Goal: Information Seeking & Learning: Understand process/instructions

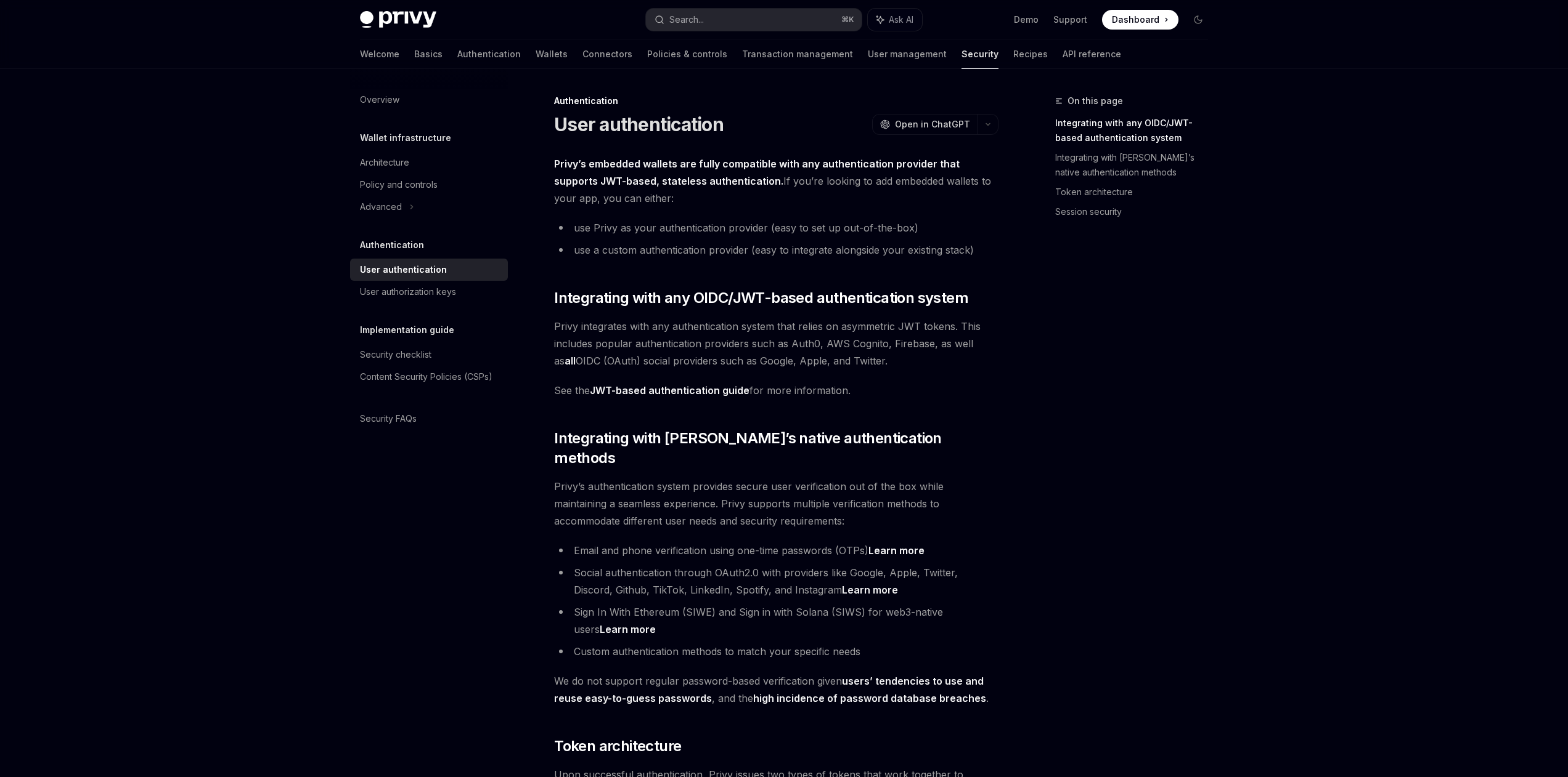
click at [676, 388] on link "JWT-based authentication guide" at bounding box center [669, 391] width 160 height 13
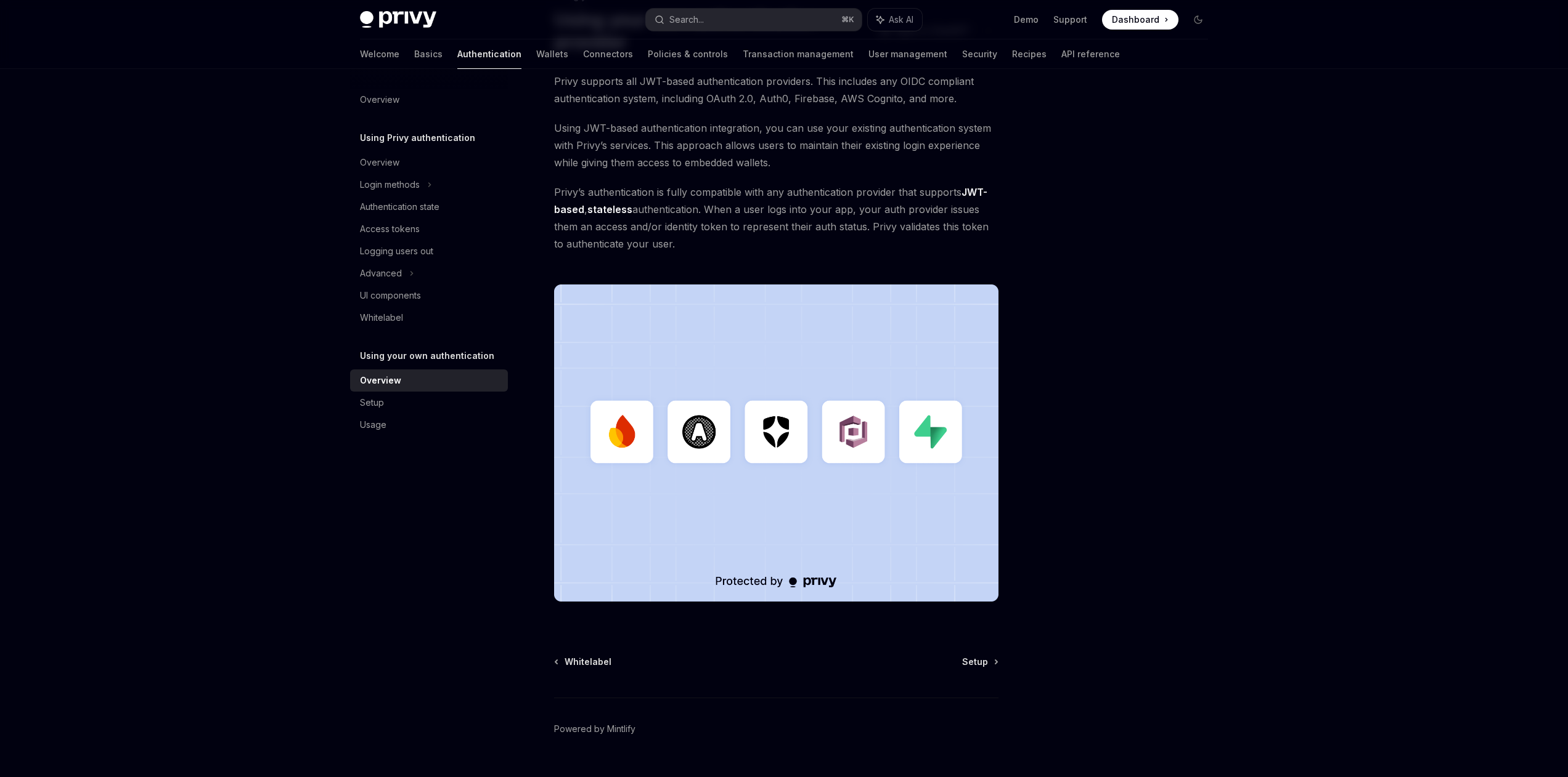
scroll to position [132, 0]
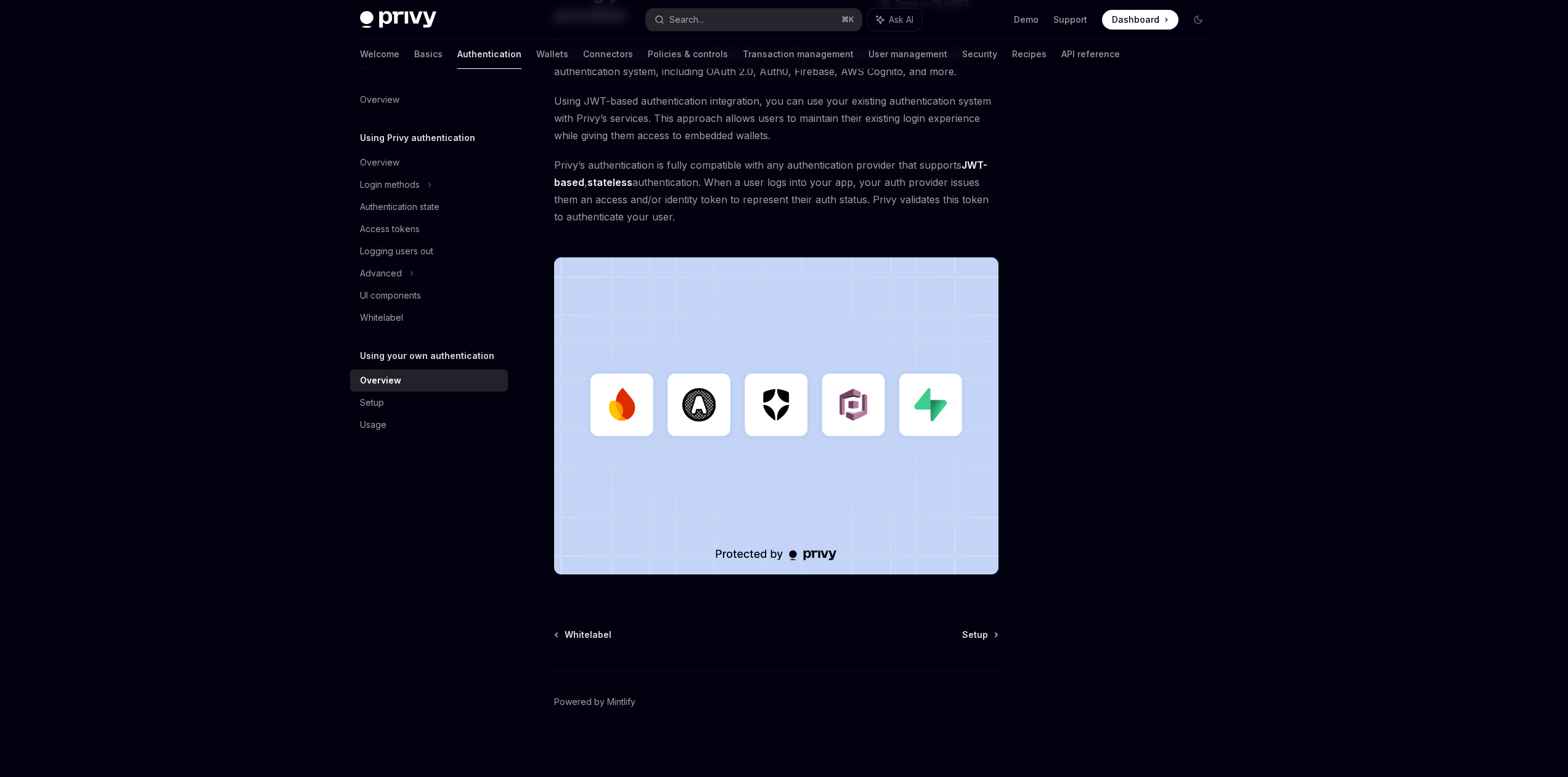
click at [977, 641] on div "Whitelabel Setup Powered by Mintlify" at bounding box center [776, 702] width 444 height 148
click at [978, 637] on span "Setup" at bounding box center [975, 635] width 26 height 13
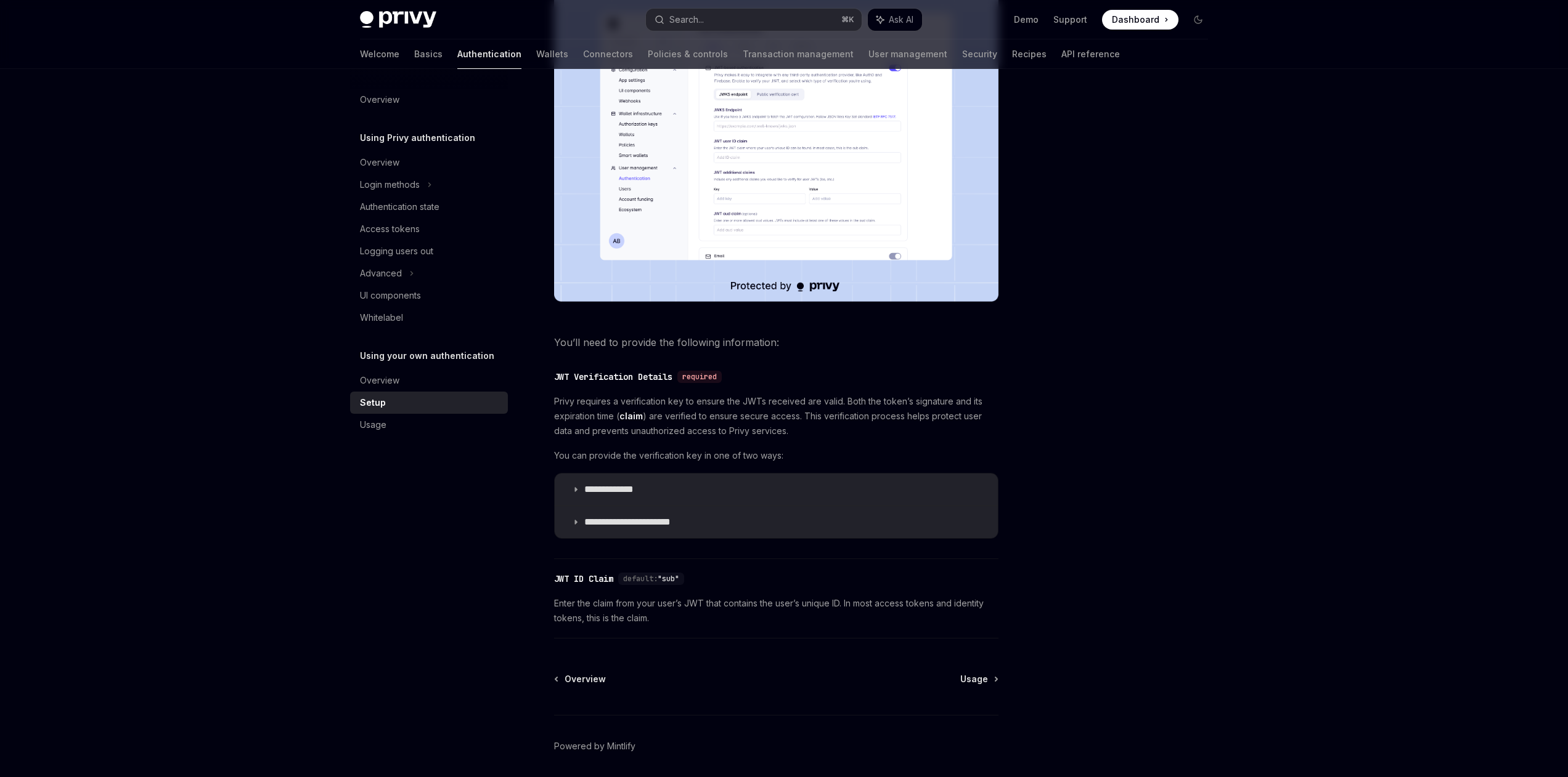
scroll to position [399, 0]
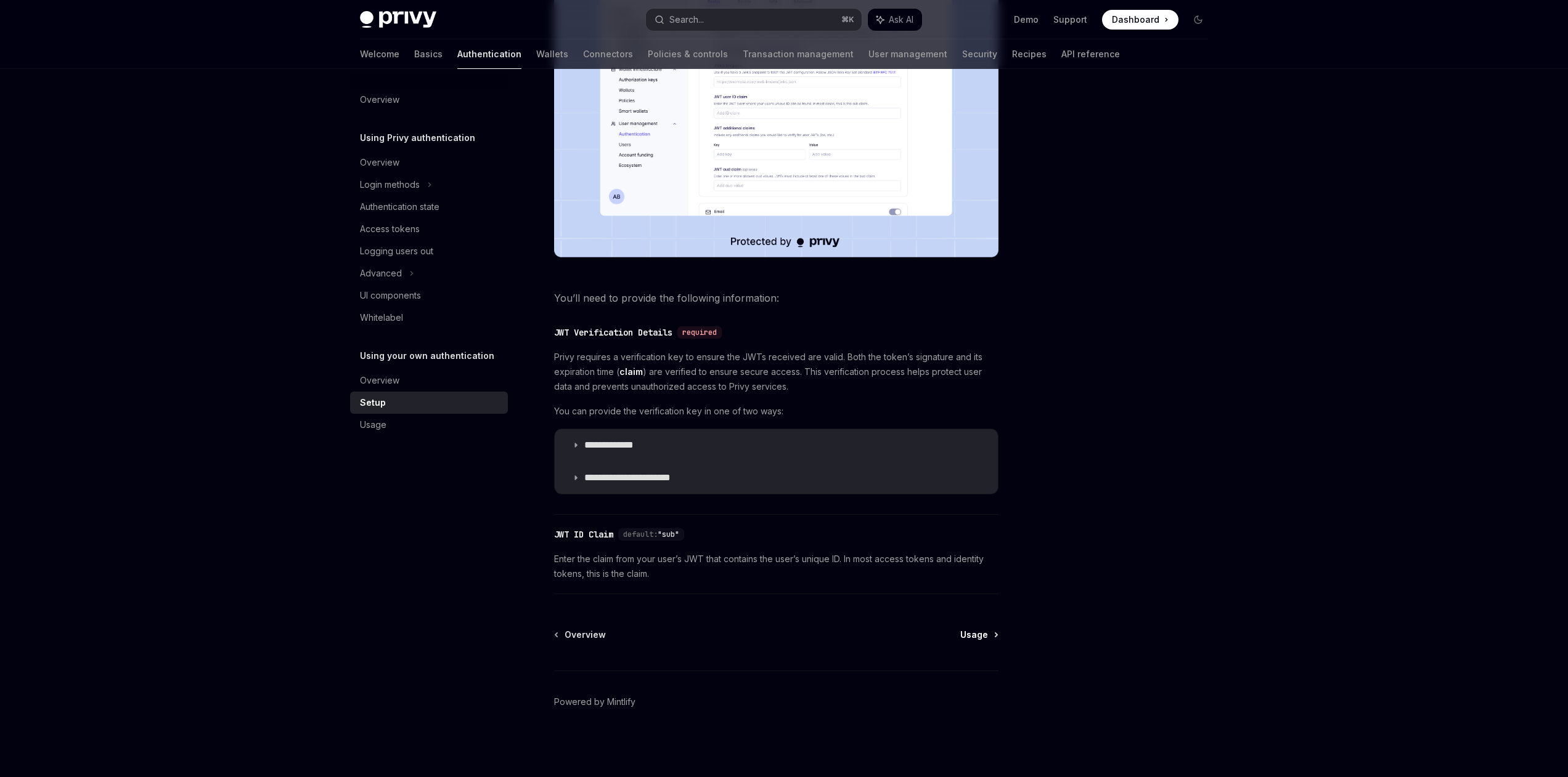
click at [974, 634] on span "Usage" at bounding box center [974, 635] width 28 height 13
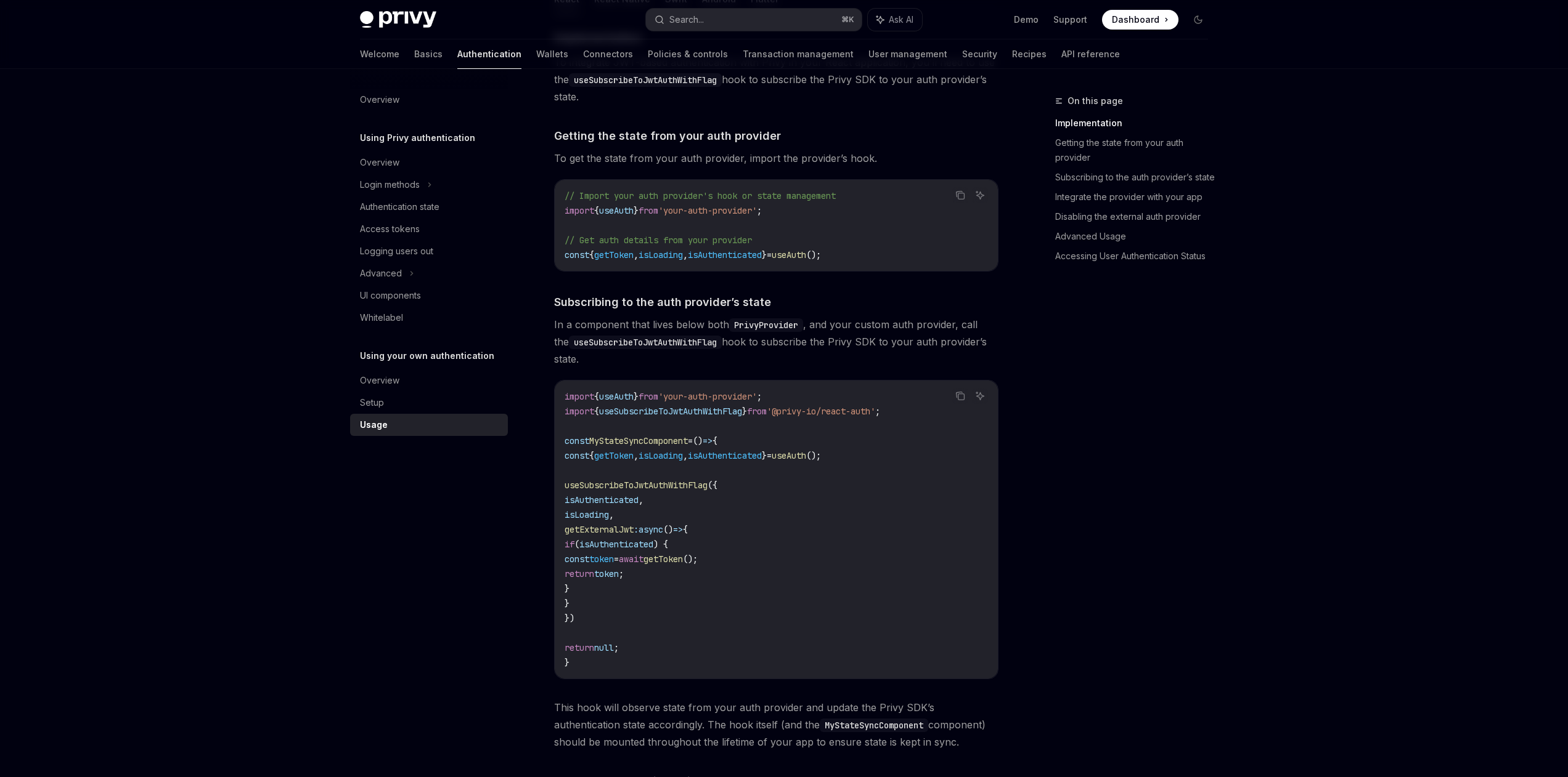
scroll to position [224, 0]
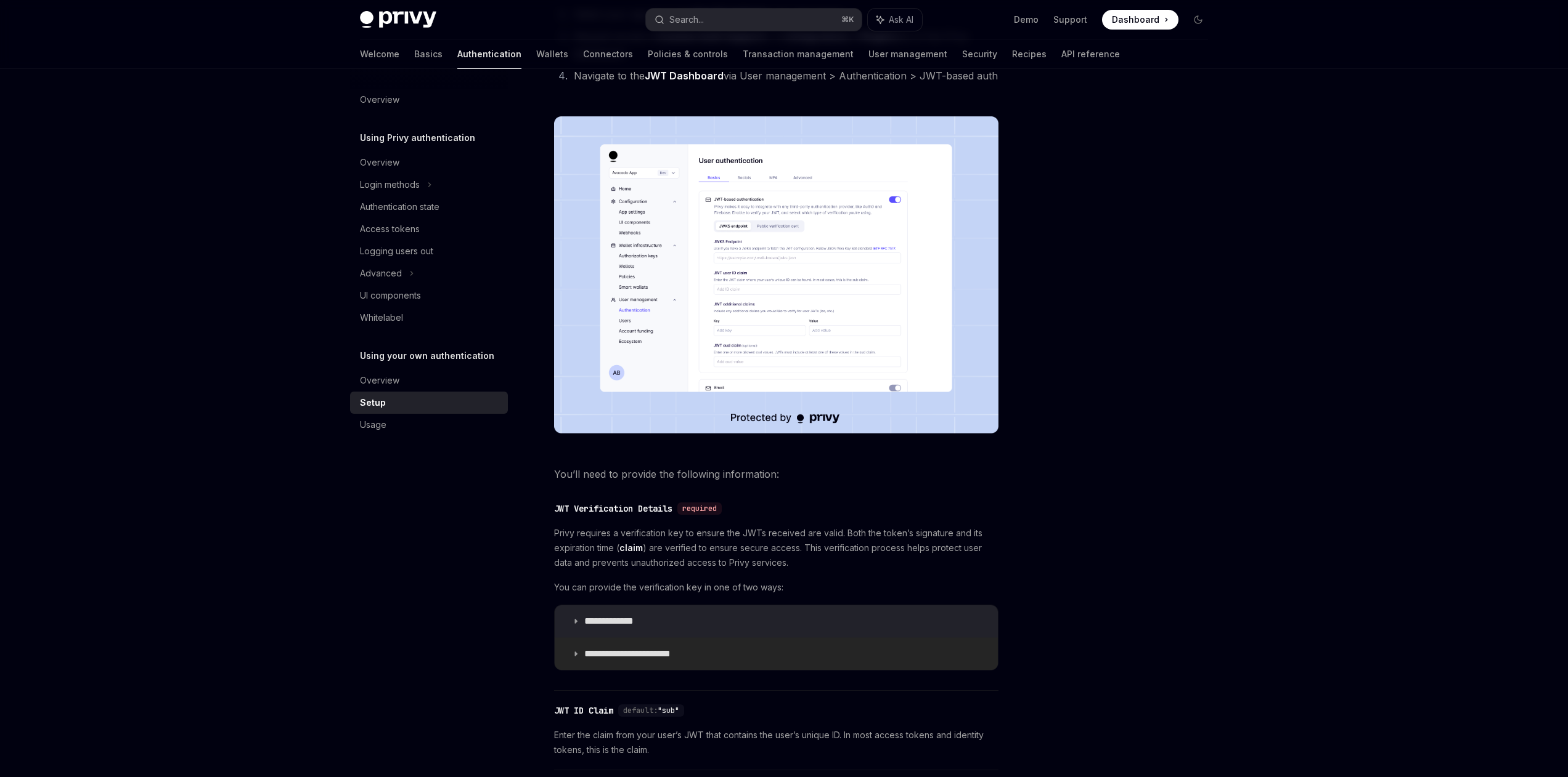
scroll to position [399, 0]
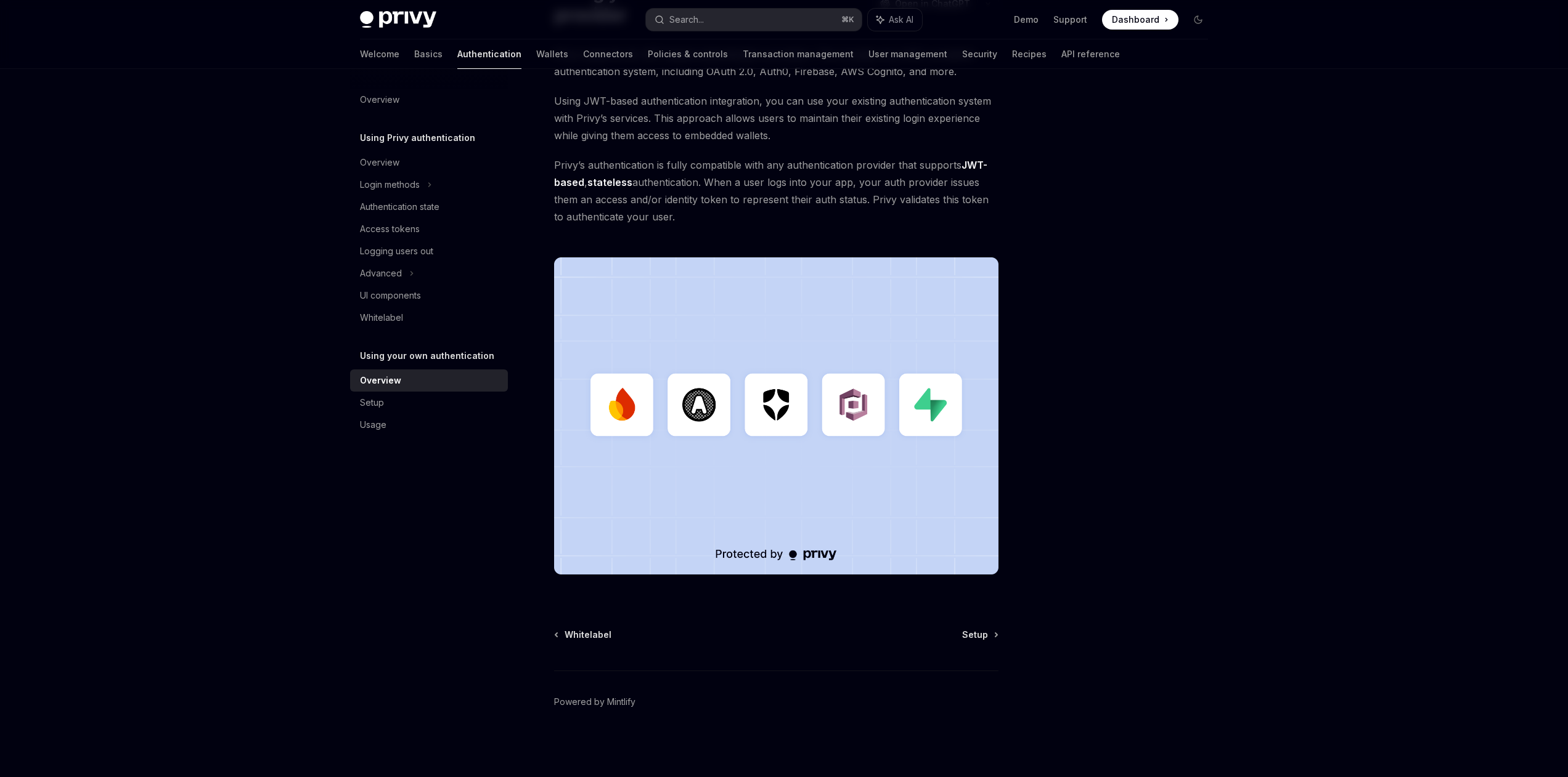
scroll to position [132, 0]
type textarea "*"
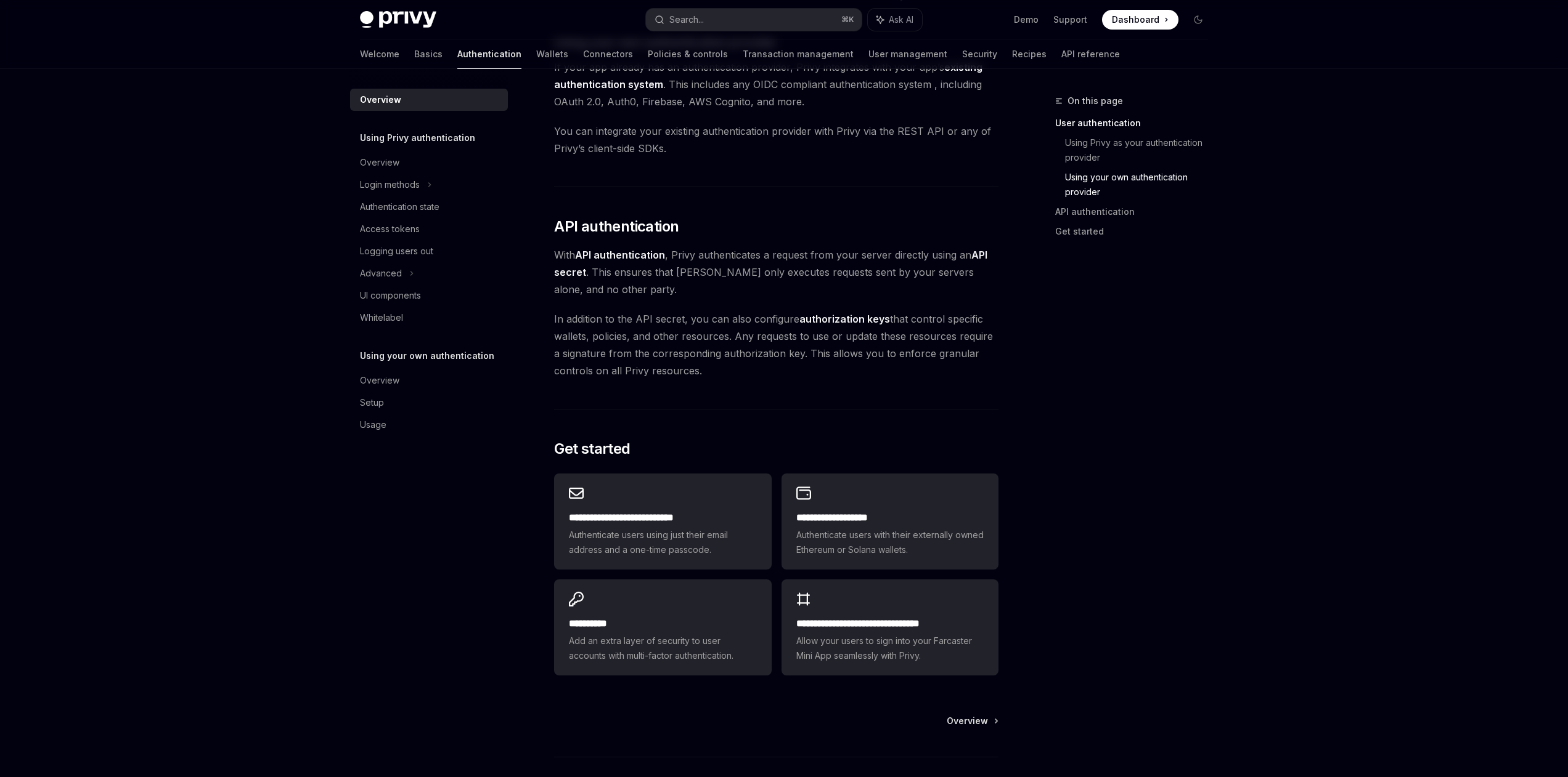
scroll to position [684, 0]
click at [883, 502] on div "**********" at bounding box center [890, 520] width 217 height 96
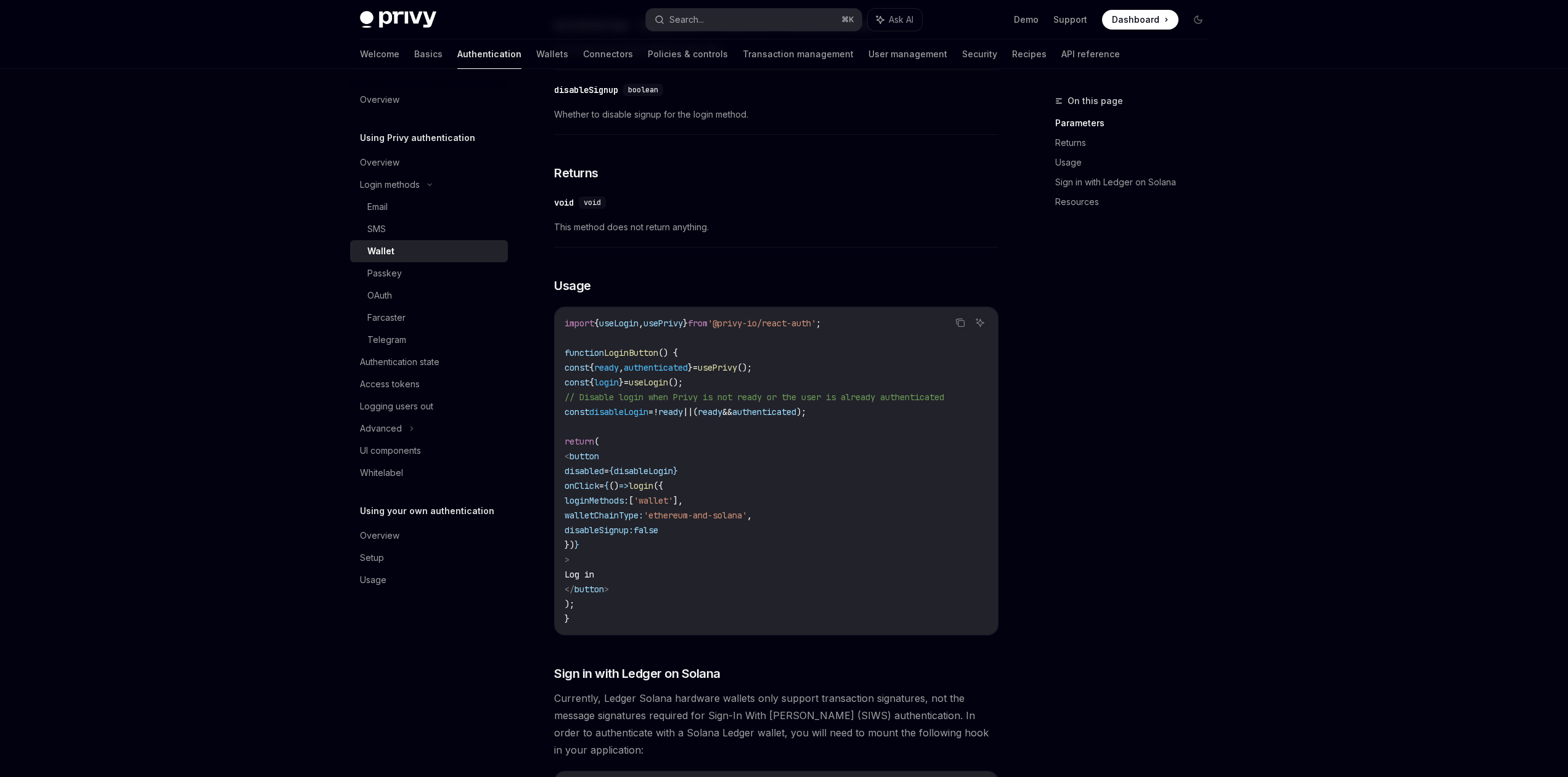
scroll to position [526, 0]
type textarea "*"
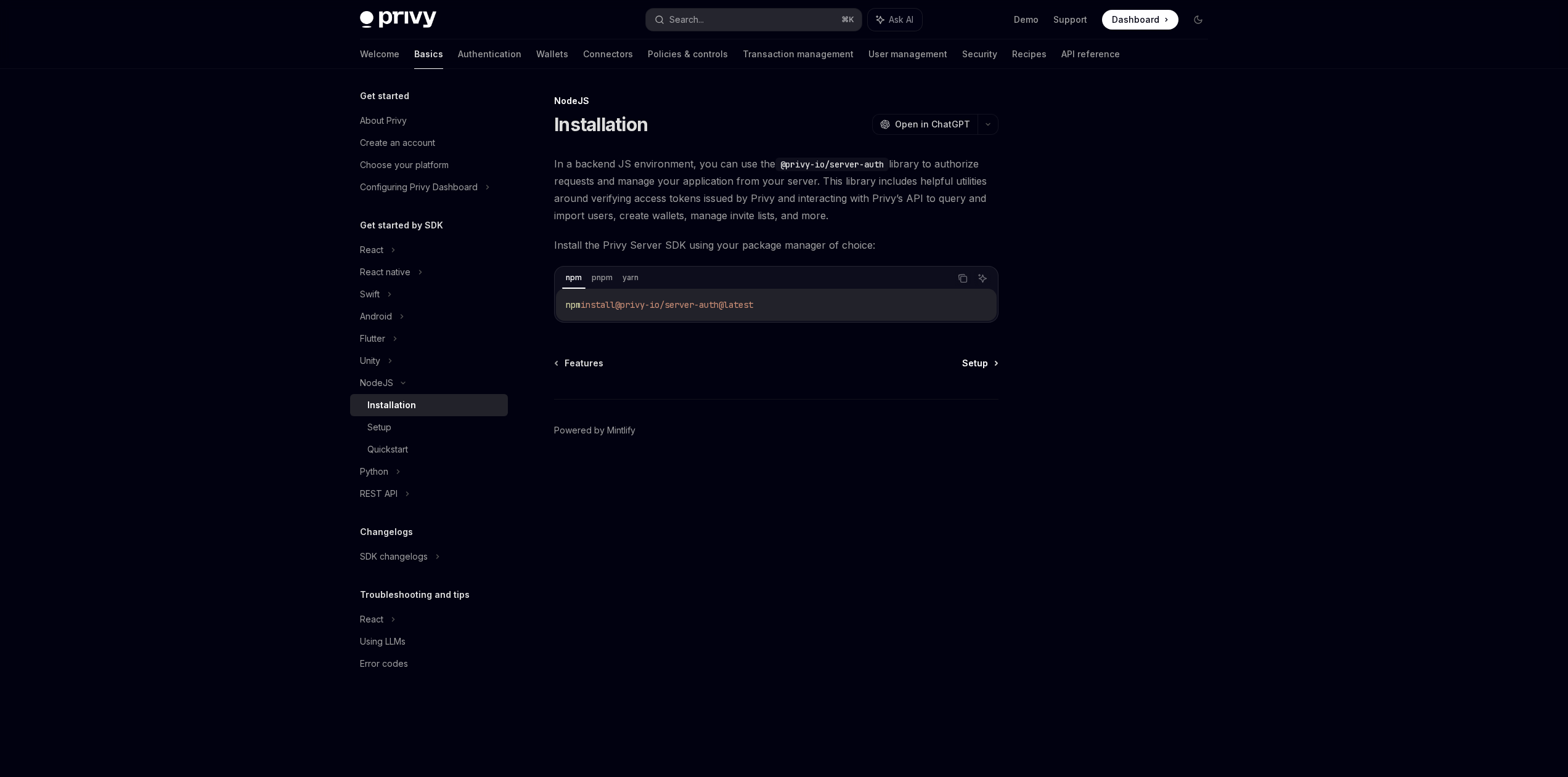
click at [975, 362] on span "Setup" at bounding box center [975, 364] width 26 height 13
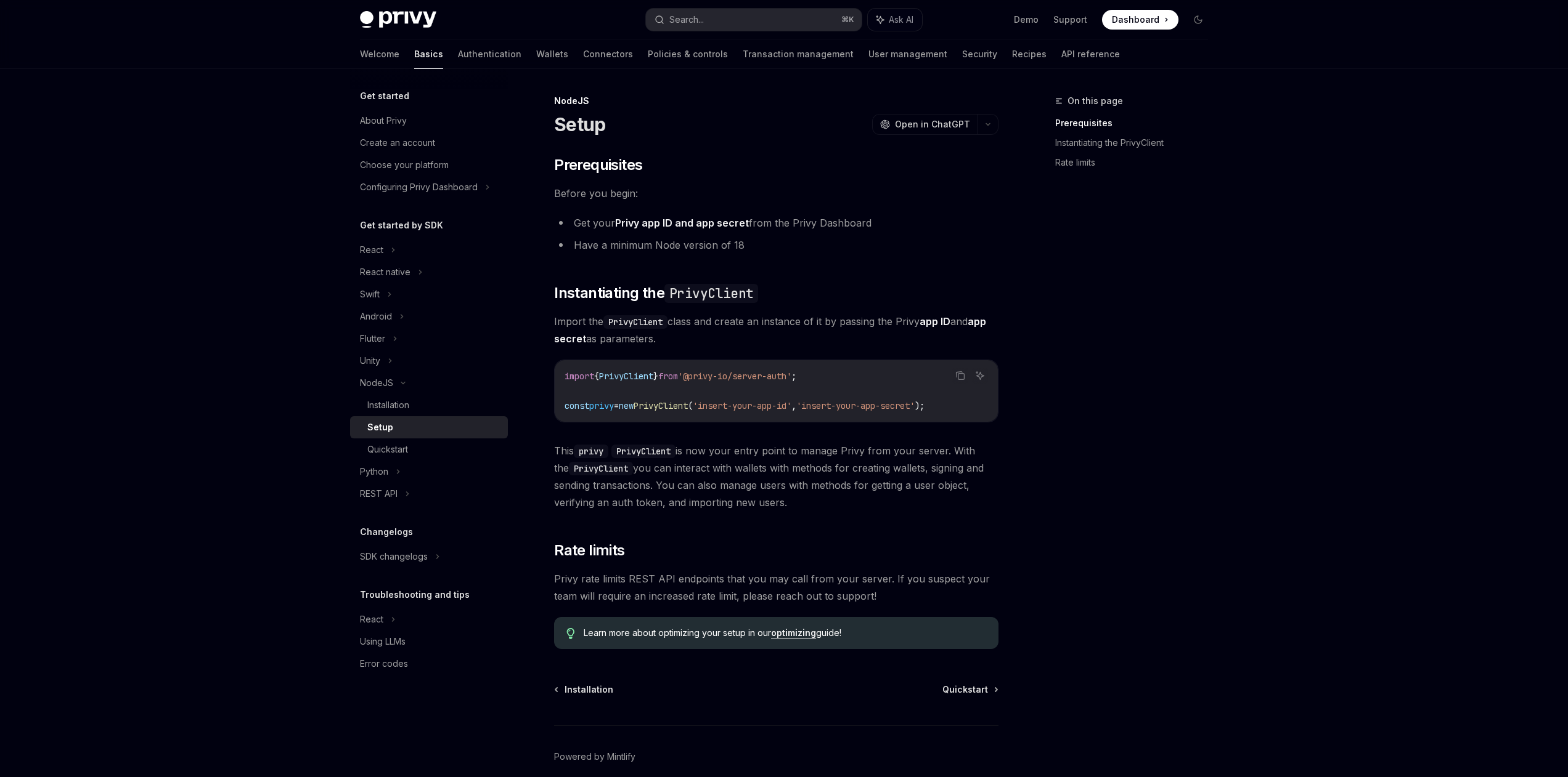
scroll to position [55, 0]
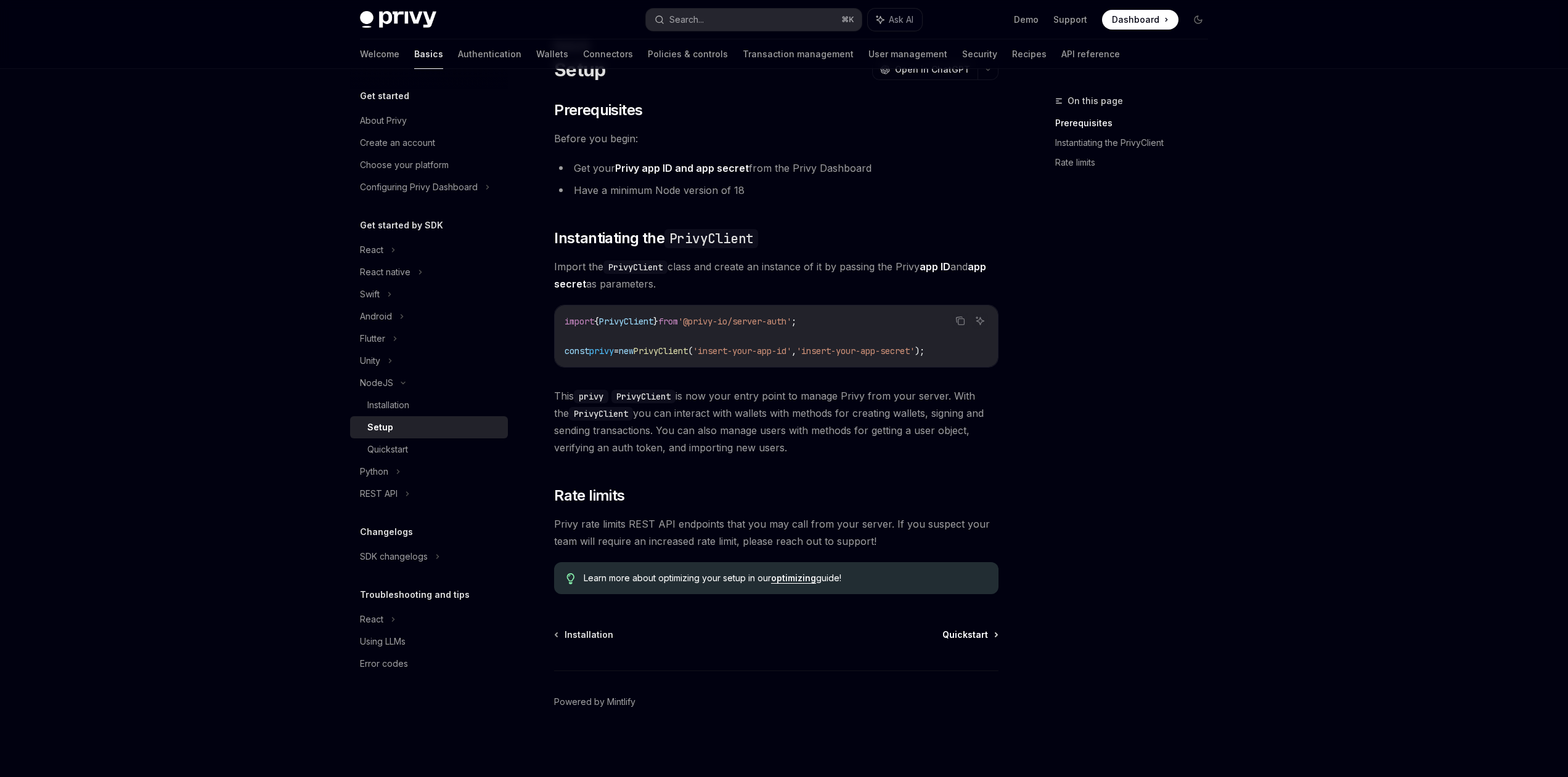
click at [974, 635] on span "Quickstart" at bounding box center [965, 635] width 46 height 13
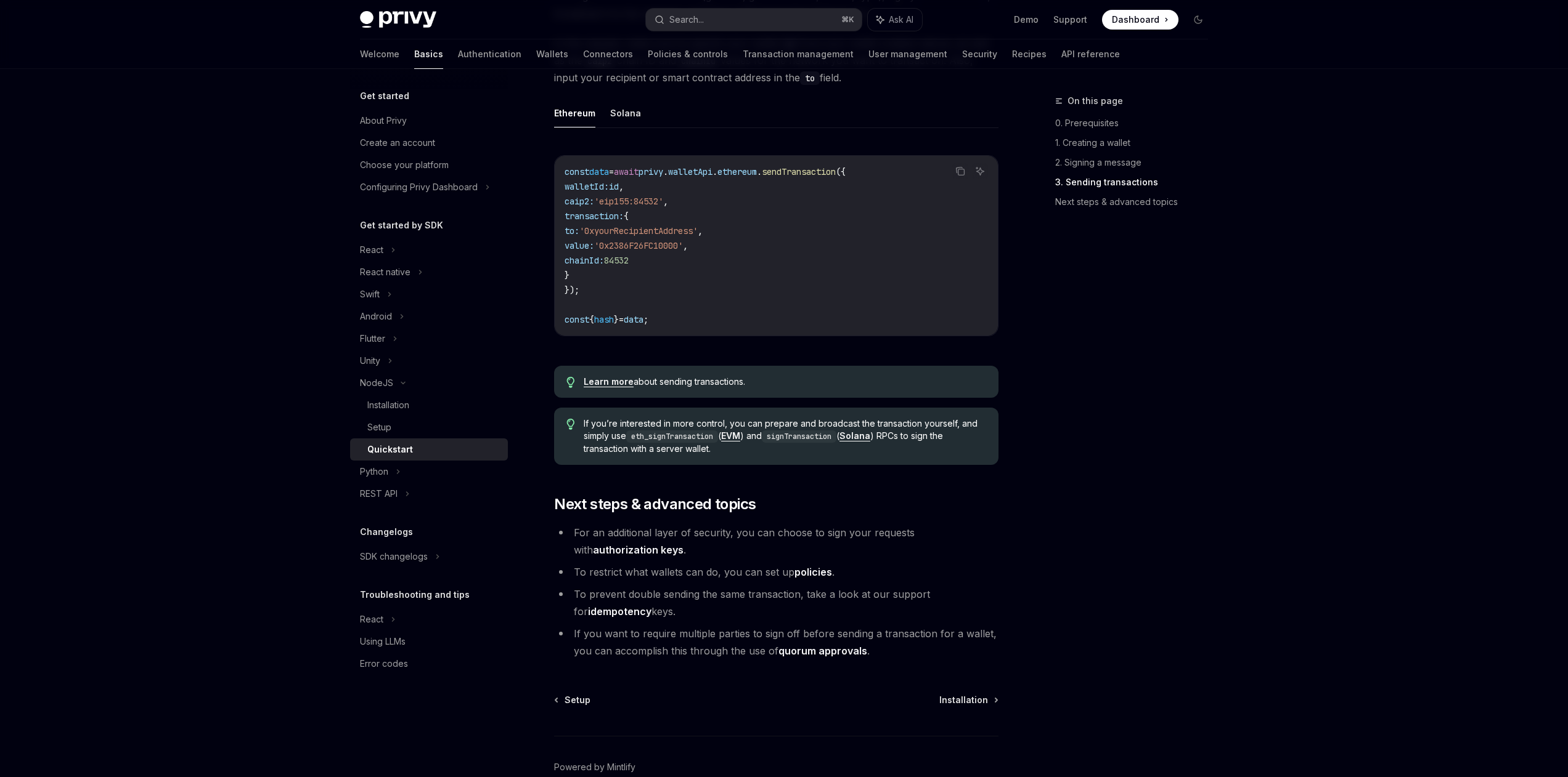
scroll to position [1058, 0]
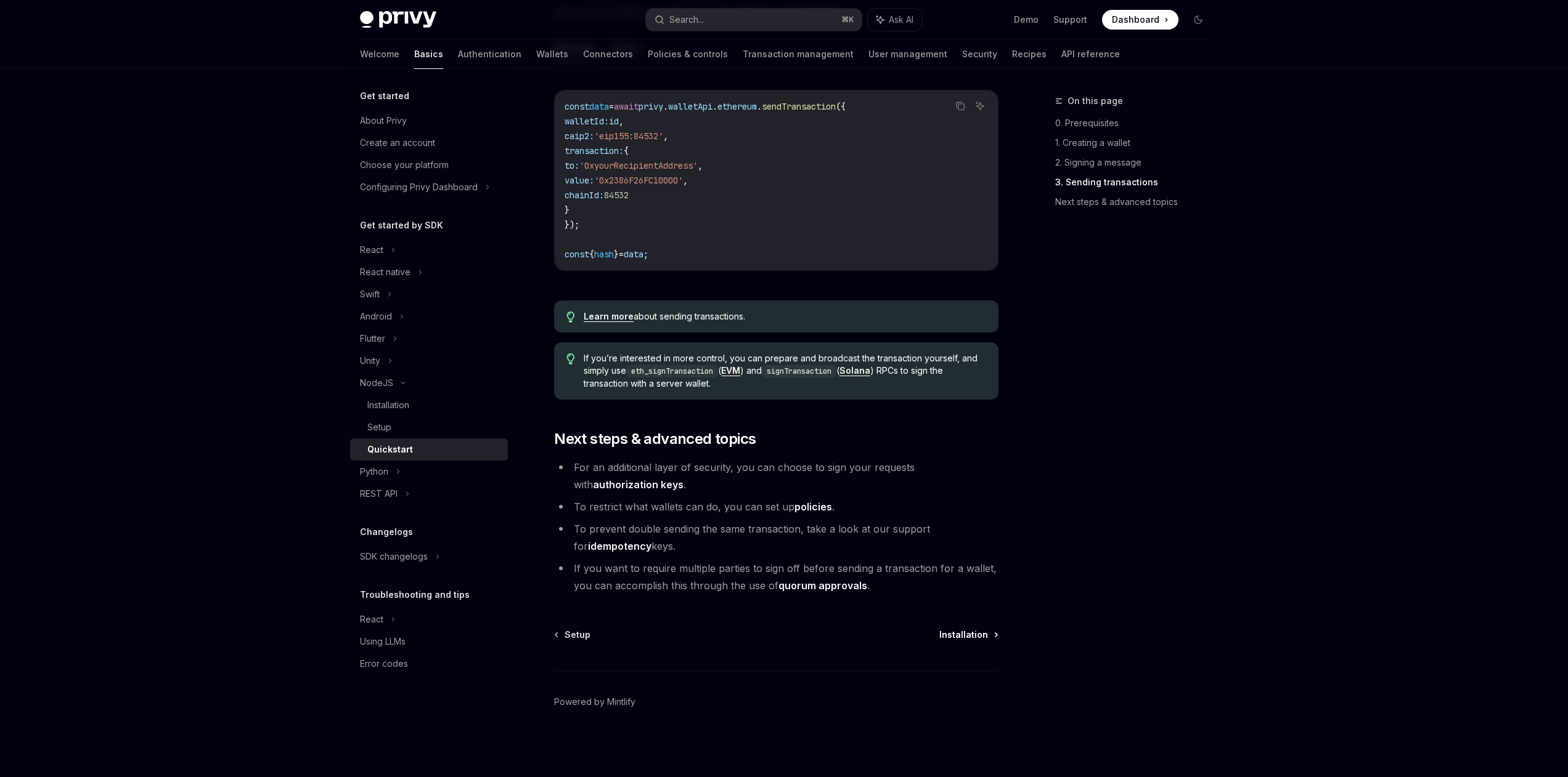
click at [969, 635] on span "Installation" at bounding box center [963, 635] width 49 height 13
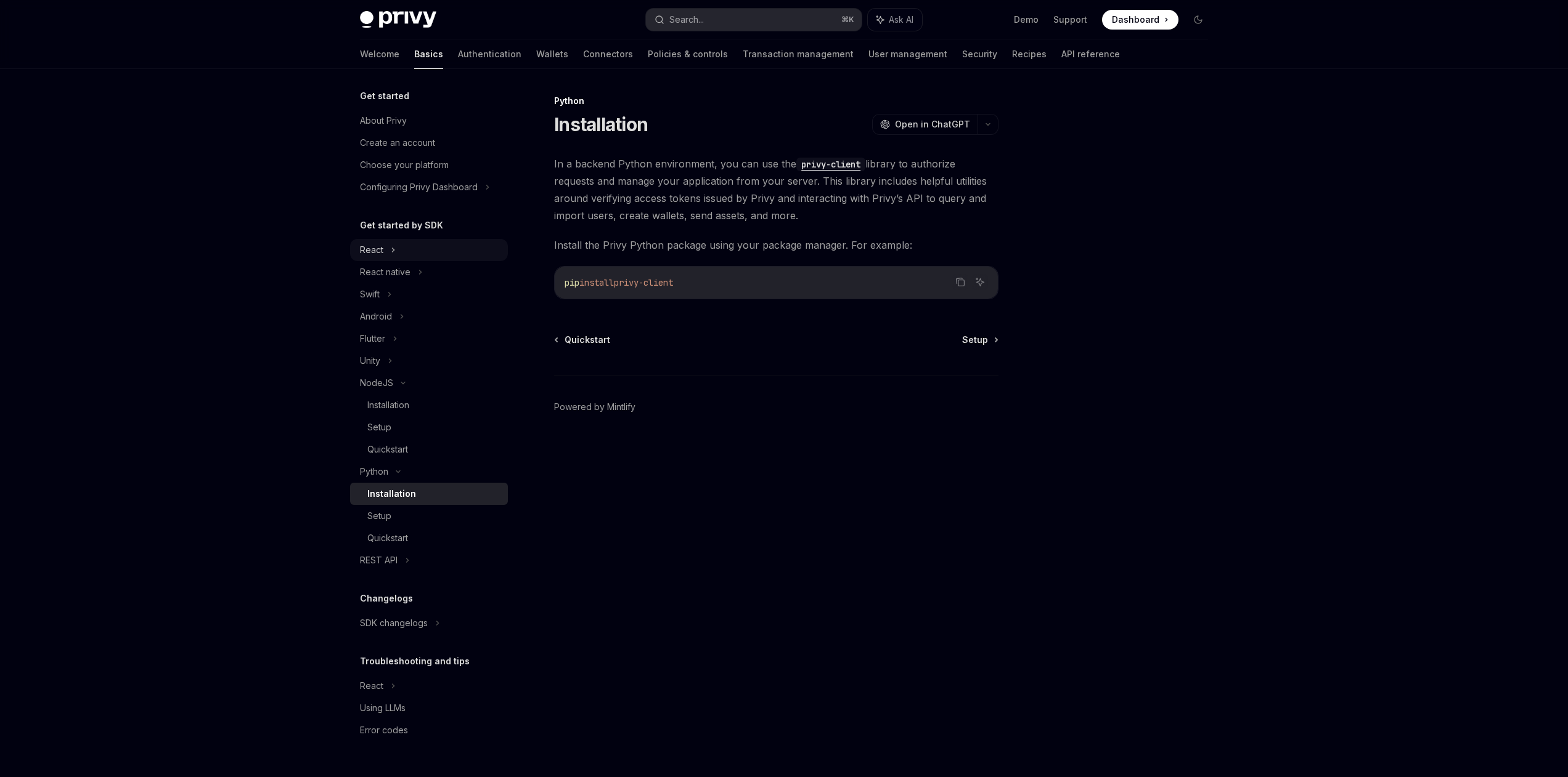
click at [379, 252] on div "React" at bounding box center [371, 250] width 23 height 15
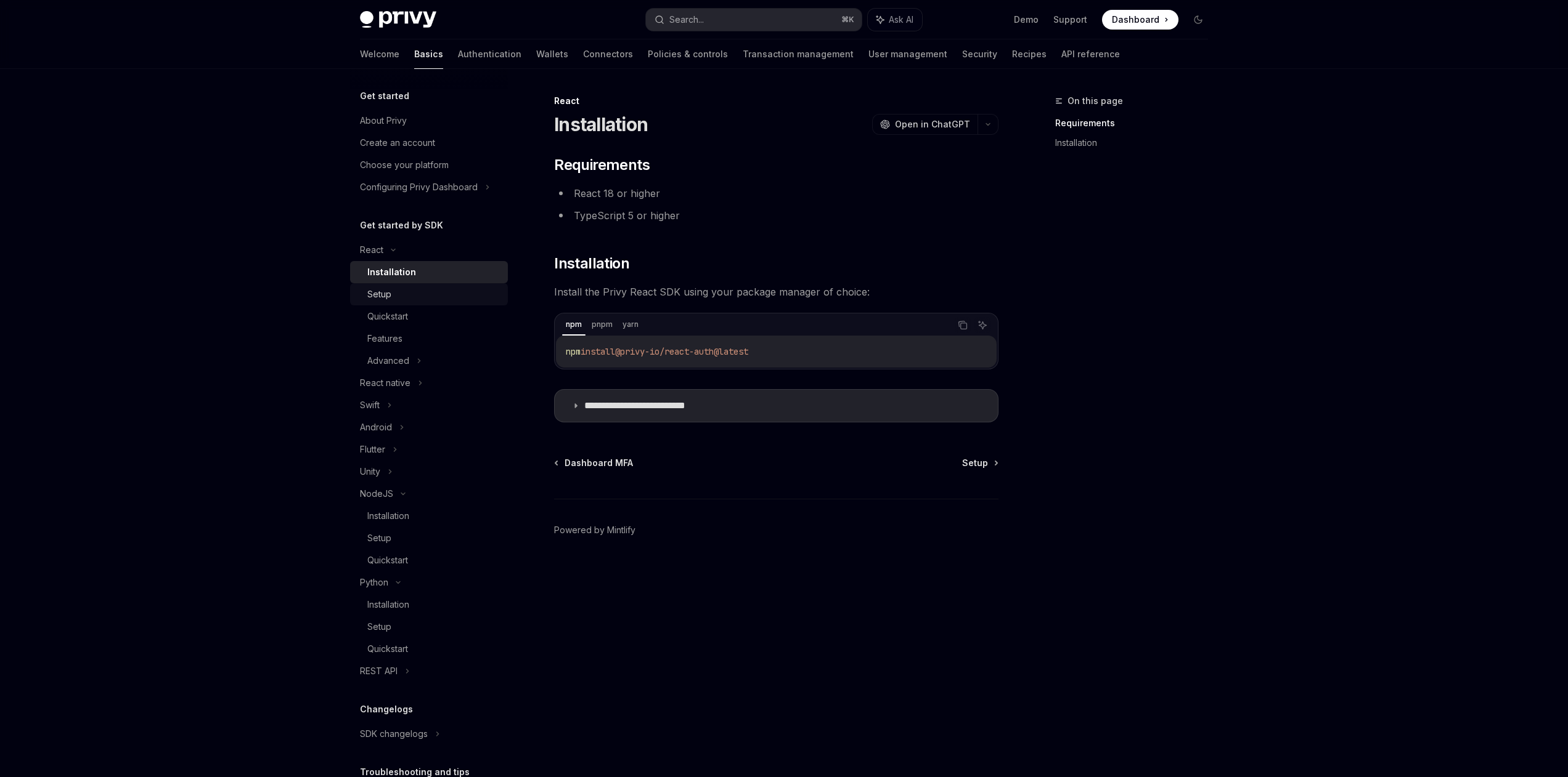
click at [387, 292] on div "Setup" at bounding box center [379, 294] width 24 height 15
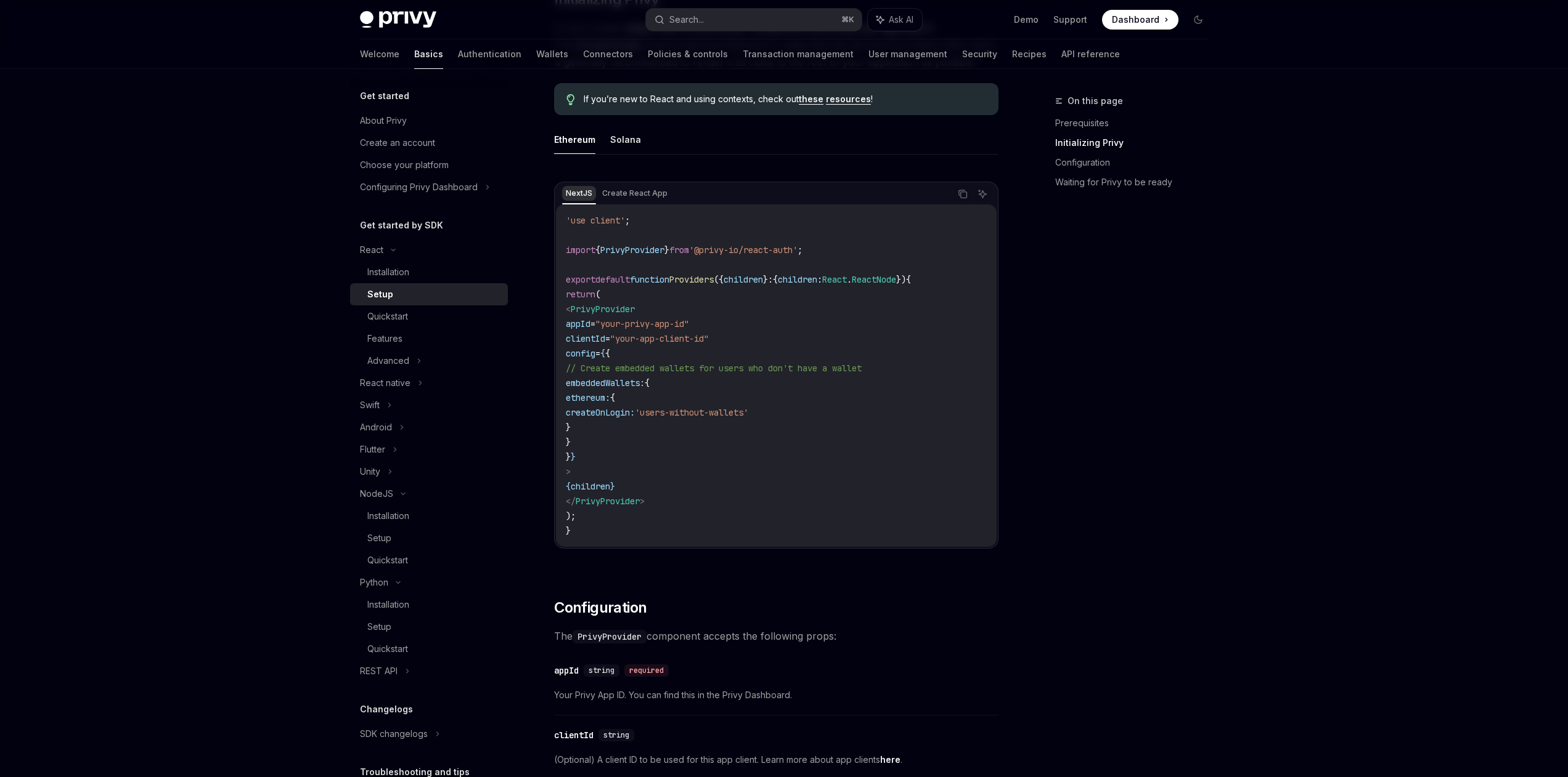
scroll to position [318, 0]
click at [378, 536] on div "Setup" at bounding box center [379, 538] width 24 height 15
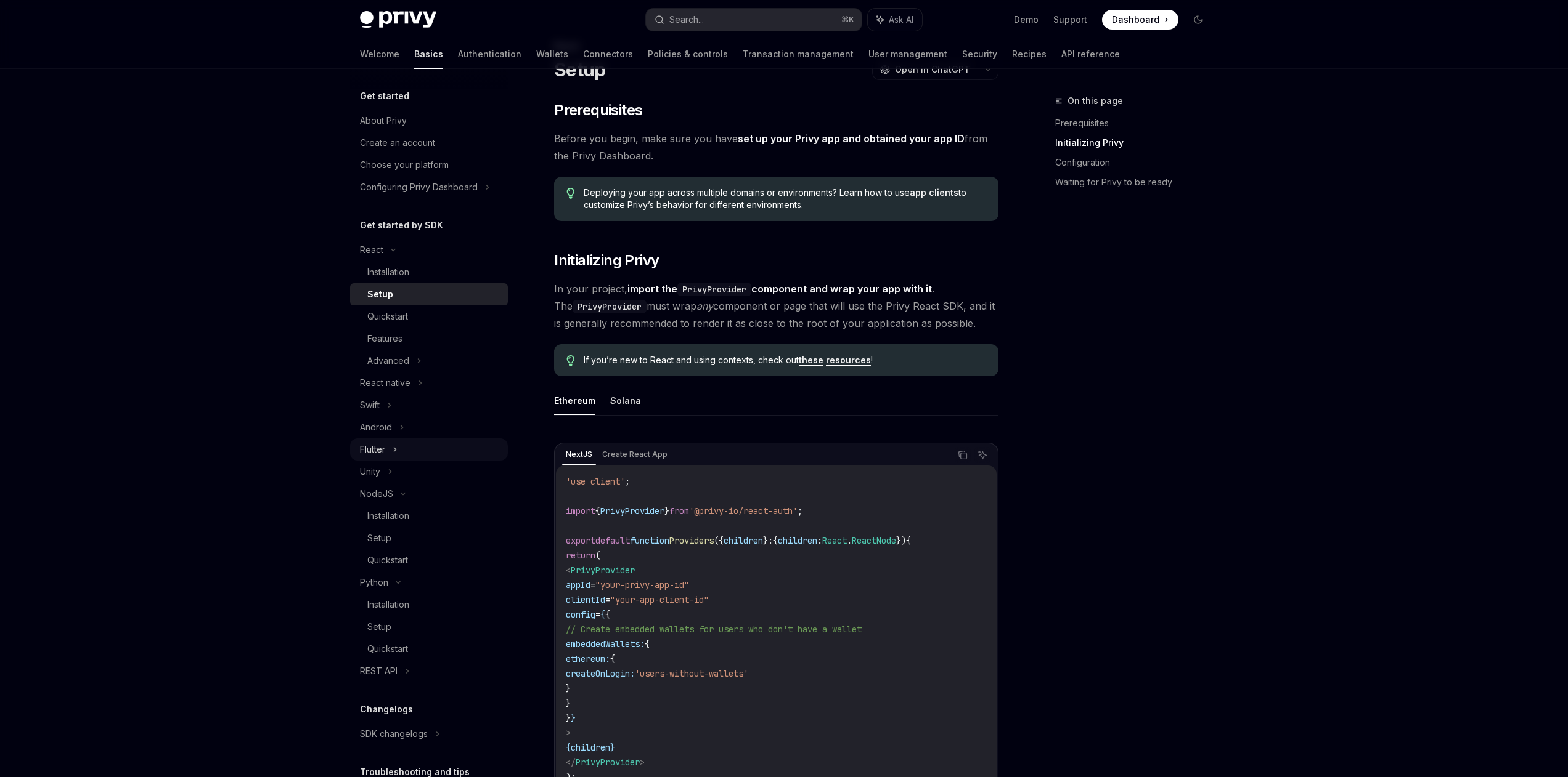
type textarea "*"
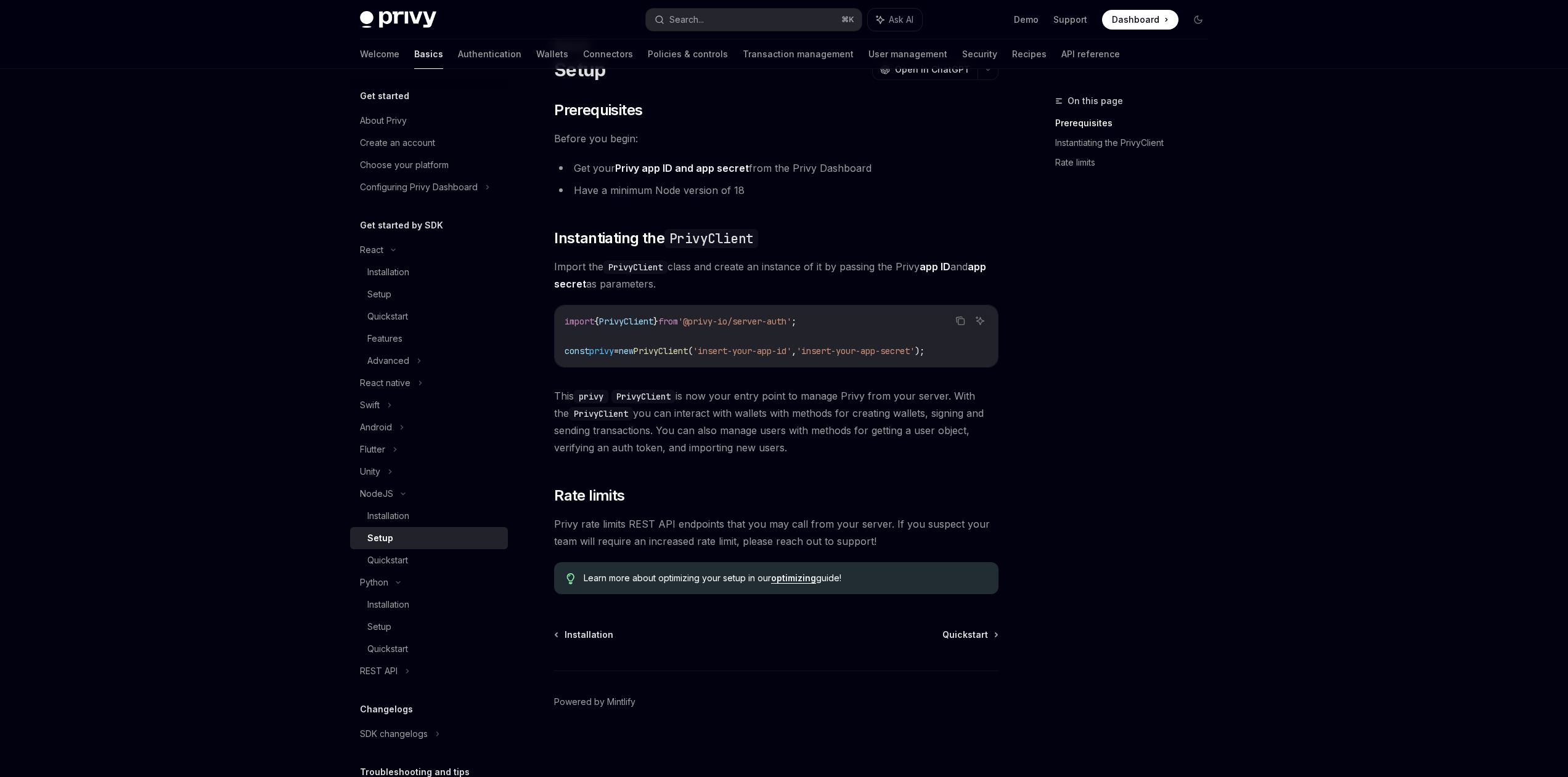
drag, startPoint x: 606, startPoint y: 321, endPoint x: 657, endPoint y: 317, distance: 51.2
click at [653, 317] on span "PrivyClient" at bounding box center [626, 322] width 55 height 11
drag, startPoint x: 703, startPoint y: 321, endPoint x: 811, endPoint y: 322, distance: 108.0
click at [791, 322] on span "'@privy-io/server-auth'" at bounding box center [734, 322] width 113 height 11
copy span "@privy-io/server-auth"
